Goal: Task Accomplishment & Management: Complete application form

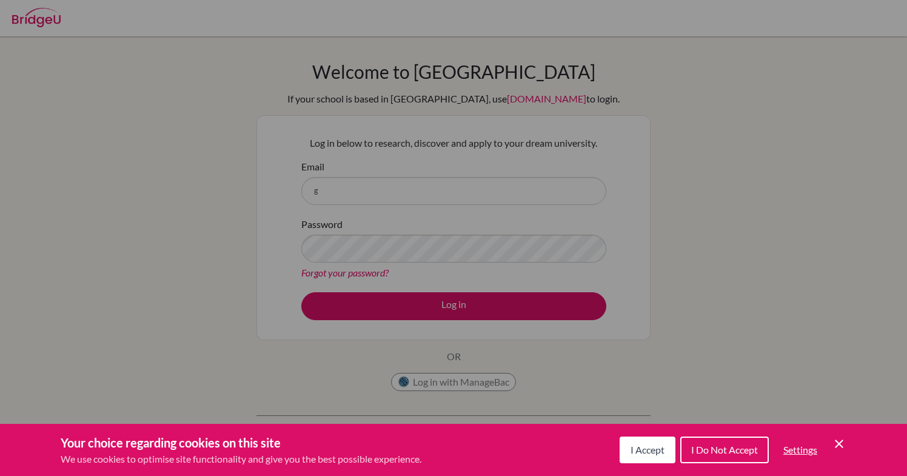
click at [632, 452] on span "I Accept" at bounding box center [647, 450] width 34 height 12
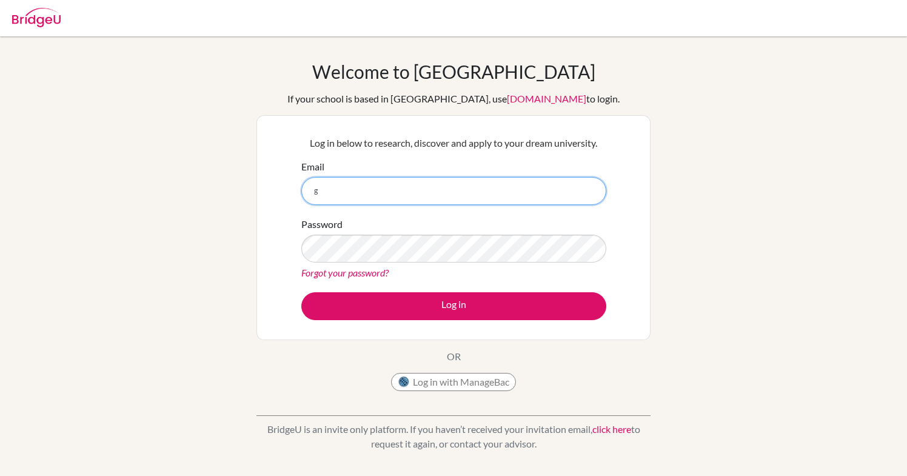
click at [411, 192] on input "g" at bounding box center [453, 191] width 305 height 28
type input "[EMAIL_ADDRESS][DOMAIN_NAME]"
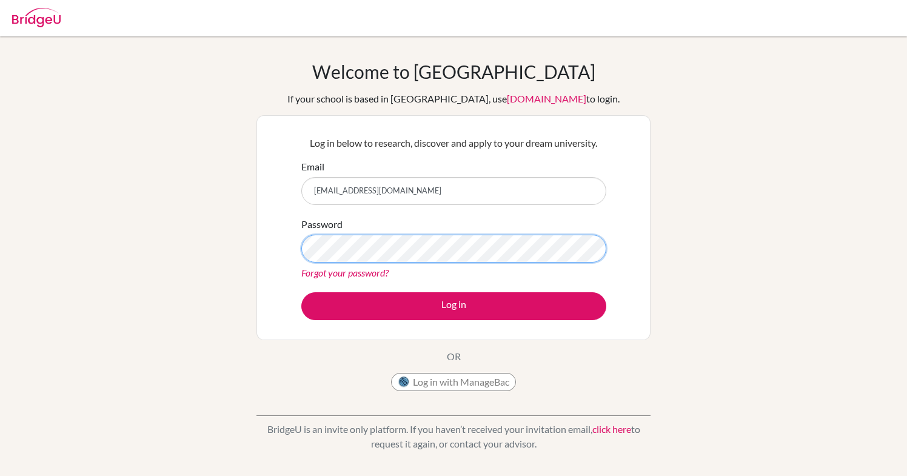
click at [301, 292] on button "Log in" at bounding box center [453, 306] width 305 height 28
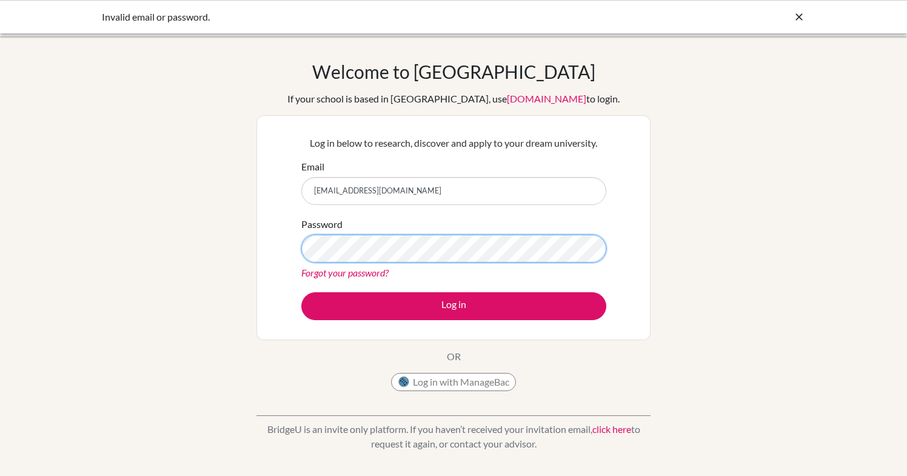
click at [301, 292] on button "Log in" at bounding box center [453, 306] width 305 height 28
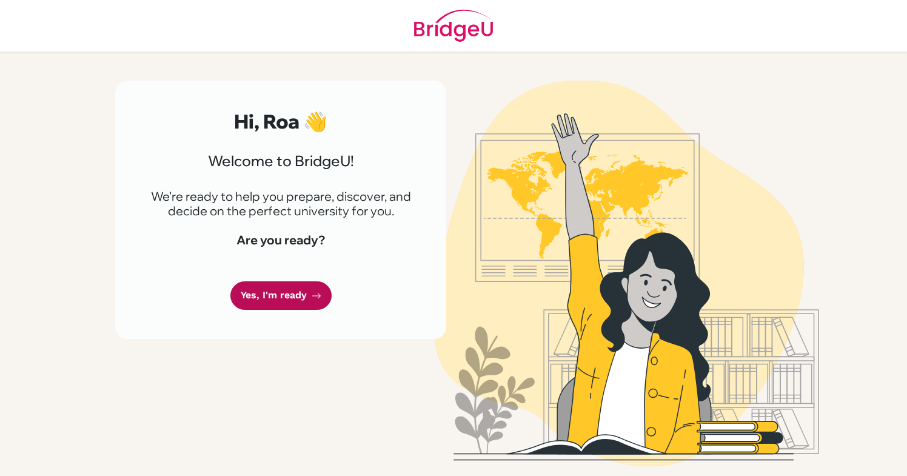
click at [304, 292] on link "Yes, I'm ready" at bounding box center [280, 295] width 101 height 28
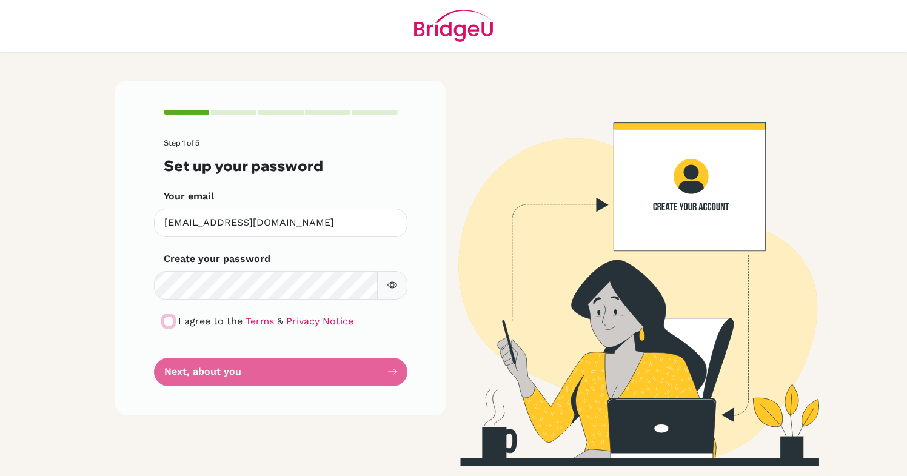
click at [169, 323] on input "checkbox" at bounding box center [169, 321] width 10 height 10
checkbox input "true"
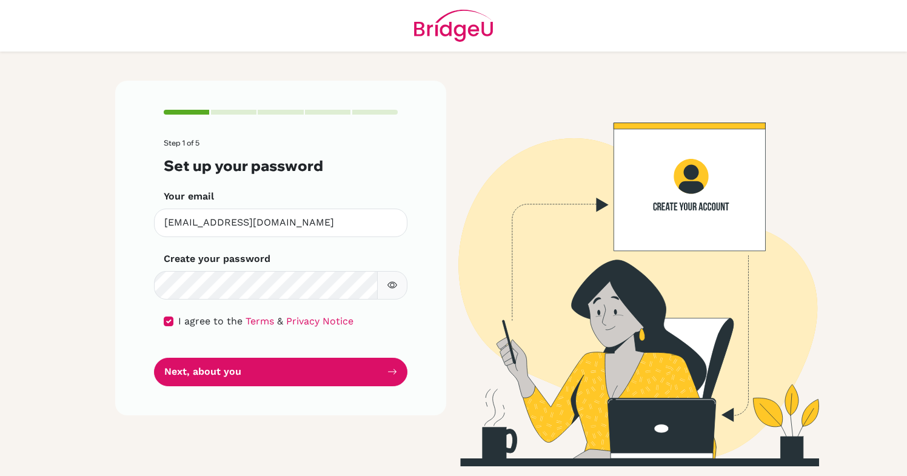
click at [386, 280] on button "button" at bounding box center [392, 285] width 30 height 28
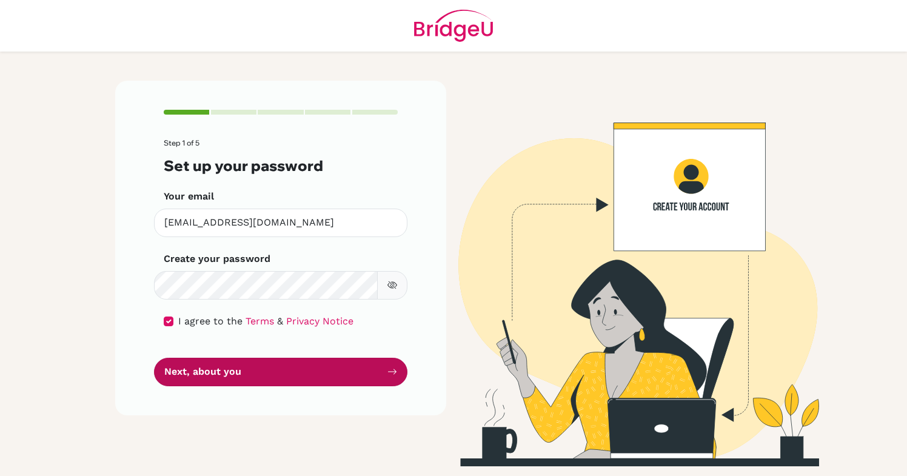
click at [366, 376] on button "Next, about you" at bounding box center [280, 372] width 253 height 28
